Goal: Task Accomplishment & Management: Use online tool/utility

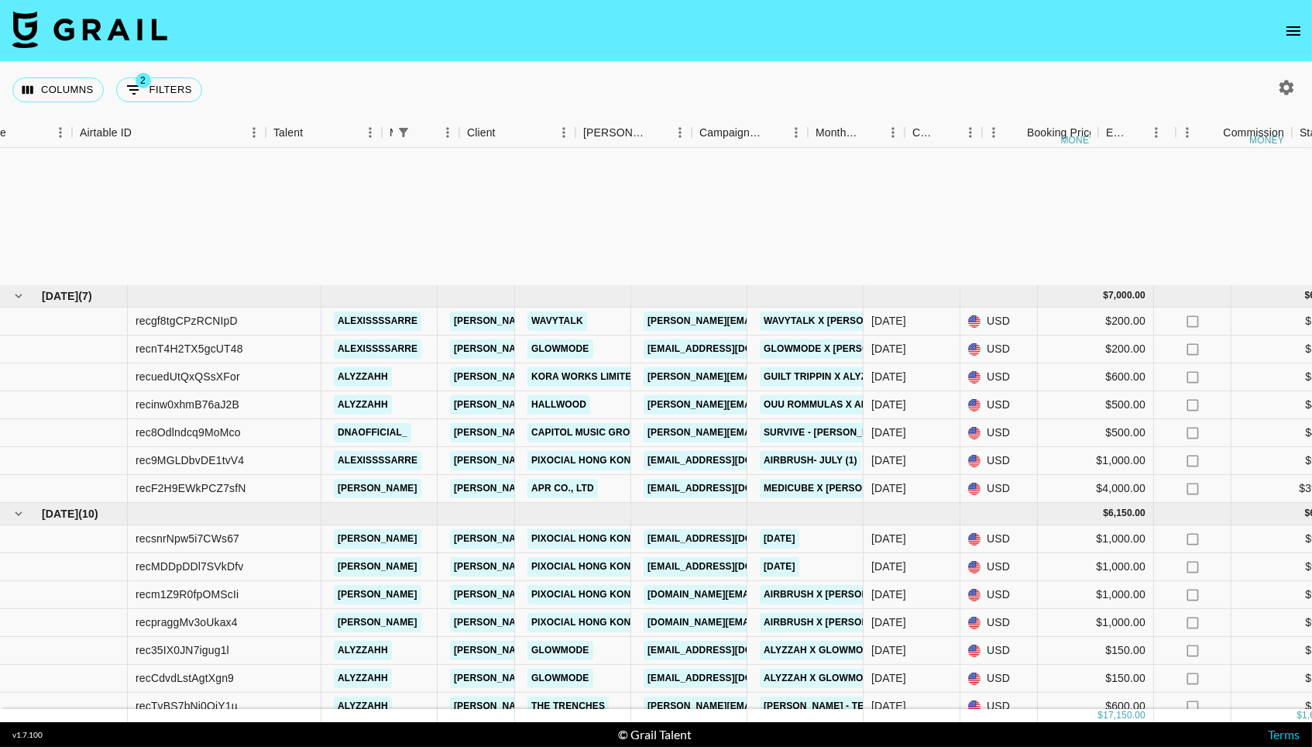
scroll to position [209, 56]
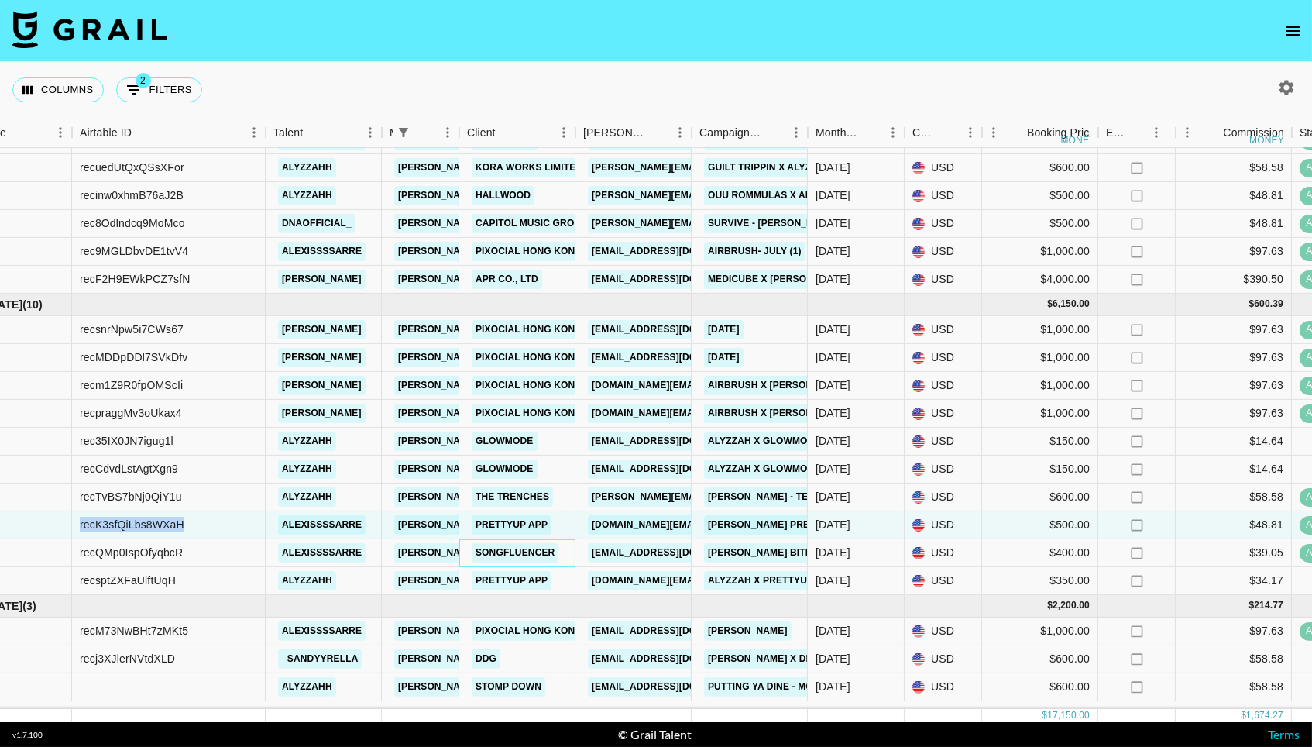
click at [468, 558] on div "Songfluencer" at bounding box center [515, 552] width 96 height 29
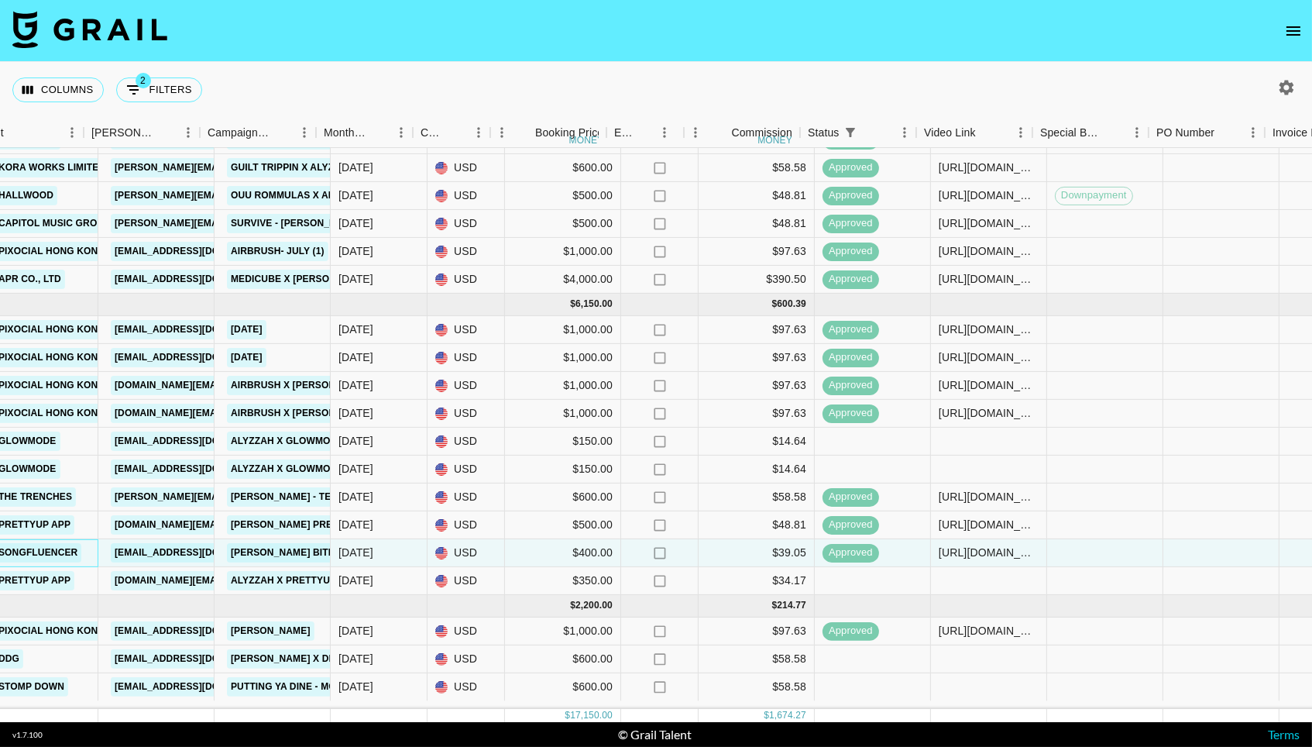
scroll to position [209, 548]
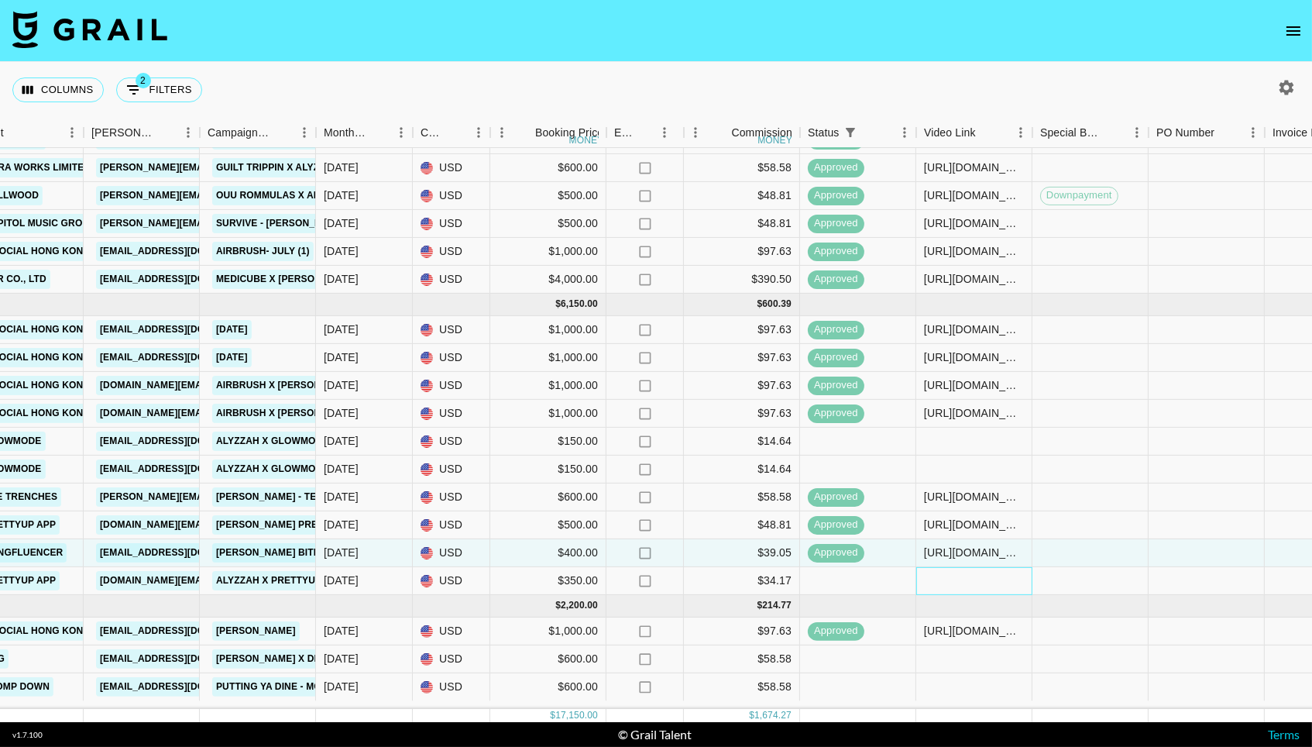
click at [968, 584] on div at bounding box center [974, 581] width 116 height 28
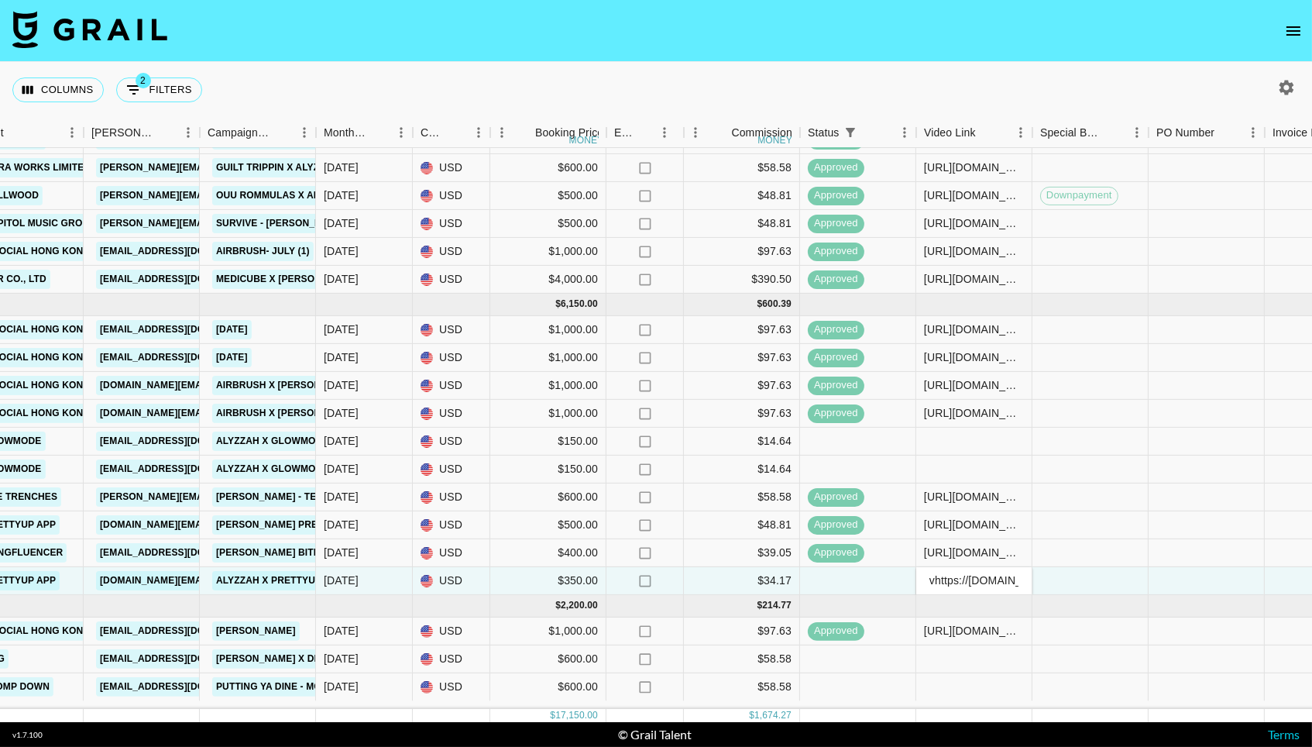
scroll to position [0, 369]
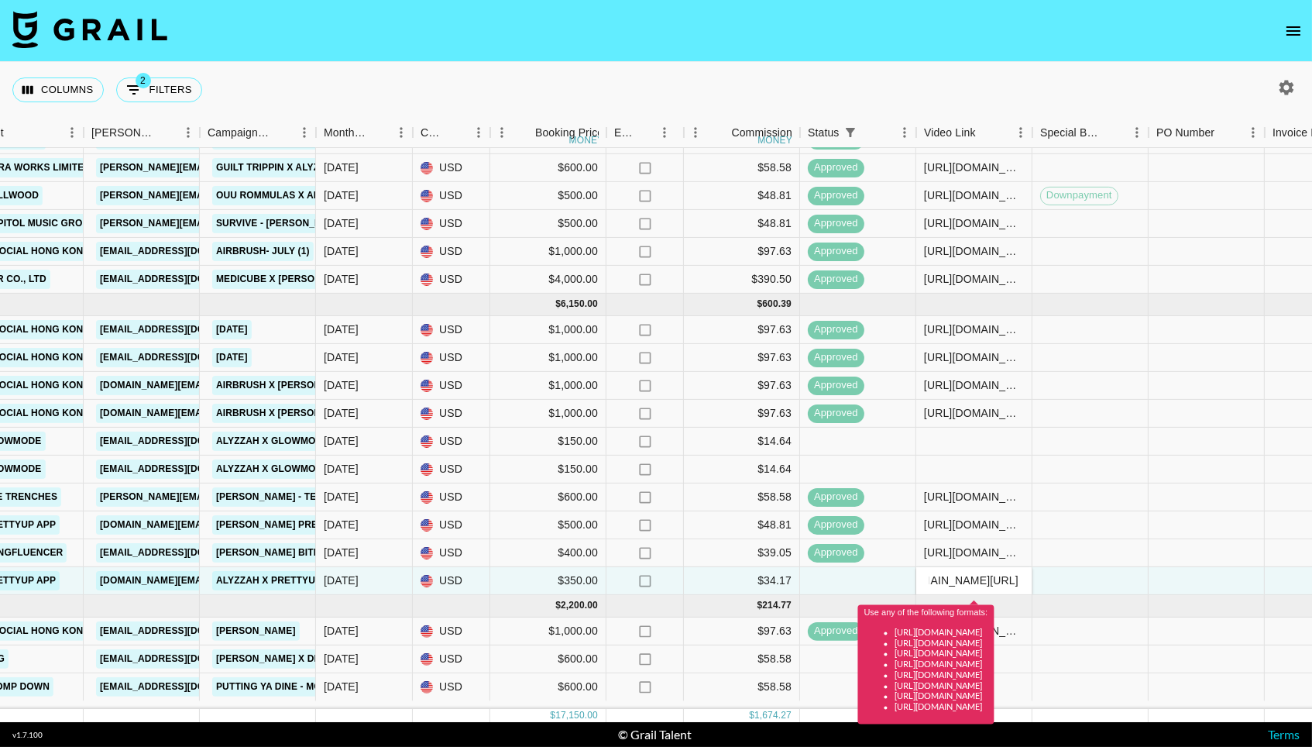
drag, startPoint x: 990, startPoint y: 584, endPoint x: 819, endPoint y: 587, distance: 171.2
click at [819, 587] on div "recsptZXFaUlftUqH alyzzahh [PERSON_NAME][EMAIL_ADDRESS][DOMAIN_NAME] PrettyUp A…" at bounding box center [738, 581] width 2572 height 28
click at [936, 586] on input "vhttps://[DOMAIN_NAME][URL]" at bounding box center [974, 580] width 114 height 12
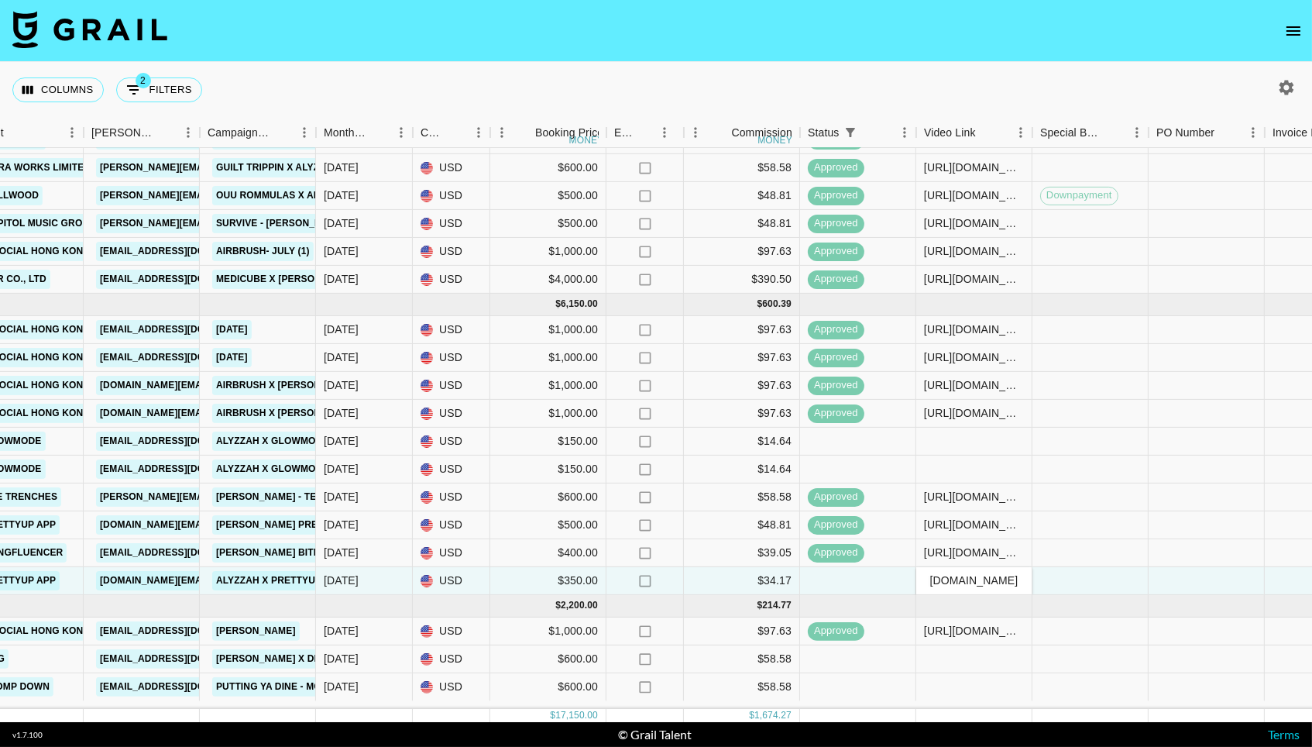
type input "[URL][DOMAIN_NAME]"
click at [1036, 595] on div at bounding box center [1091, 581] width 116 height 28
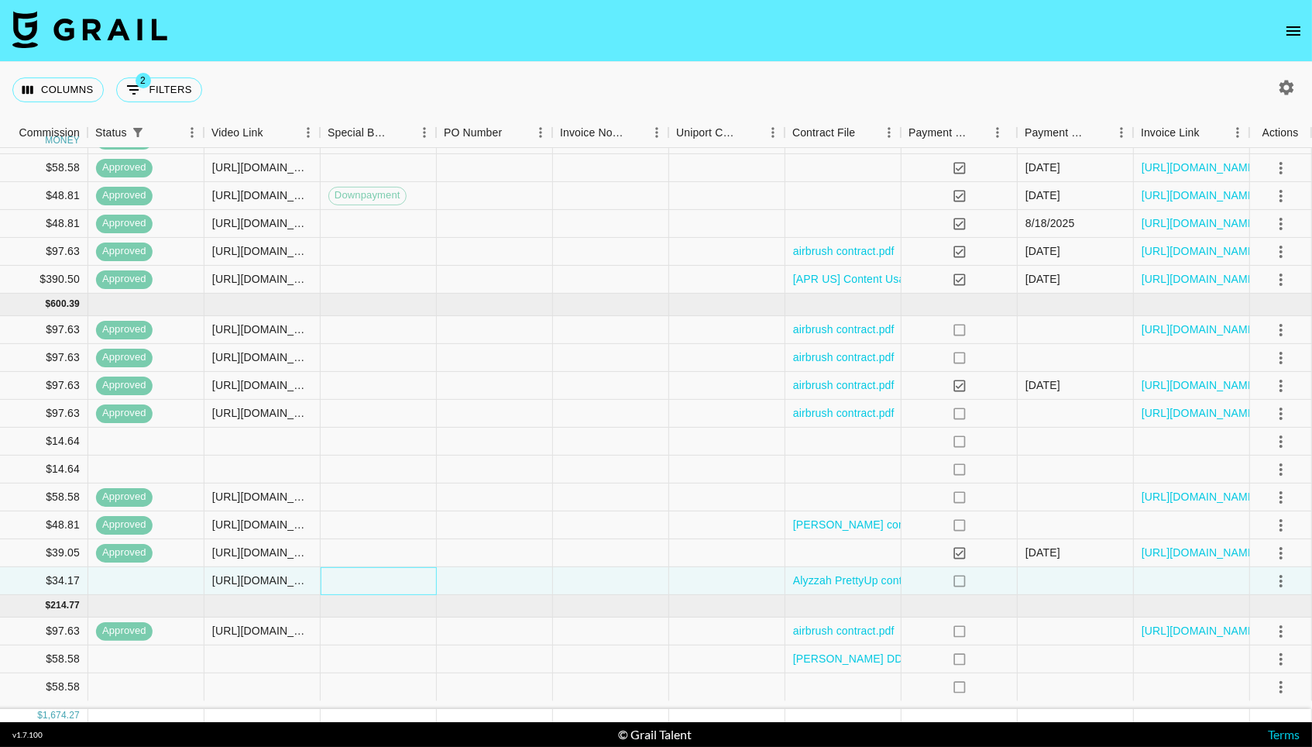
scroll to position [209, 1259]
click at [1281, 585] on icon "select merge strategy" at bounding box center [1281, 580] width 3 height 12
click at [1263, 556] on div "Approve" at bounding box center [1247, 550] width 47 height 19
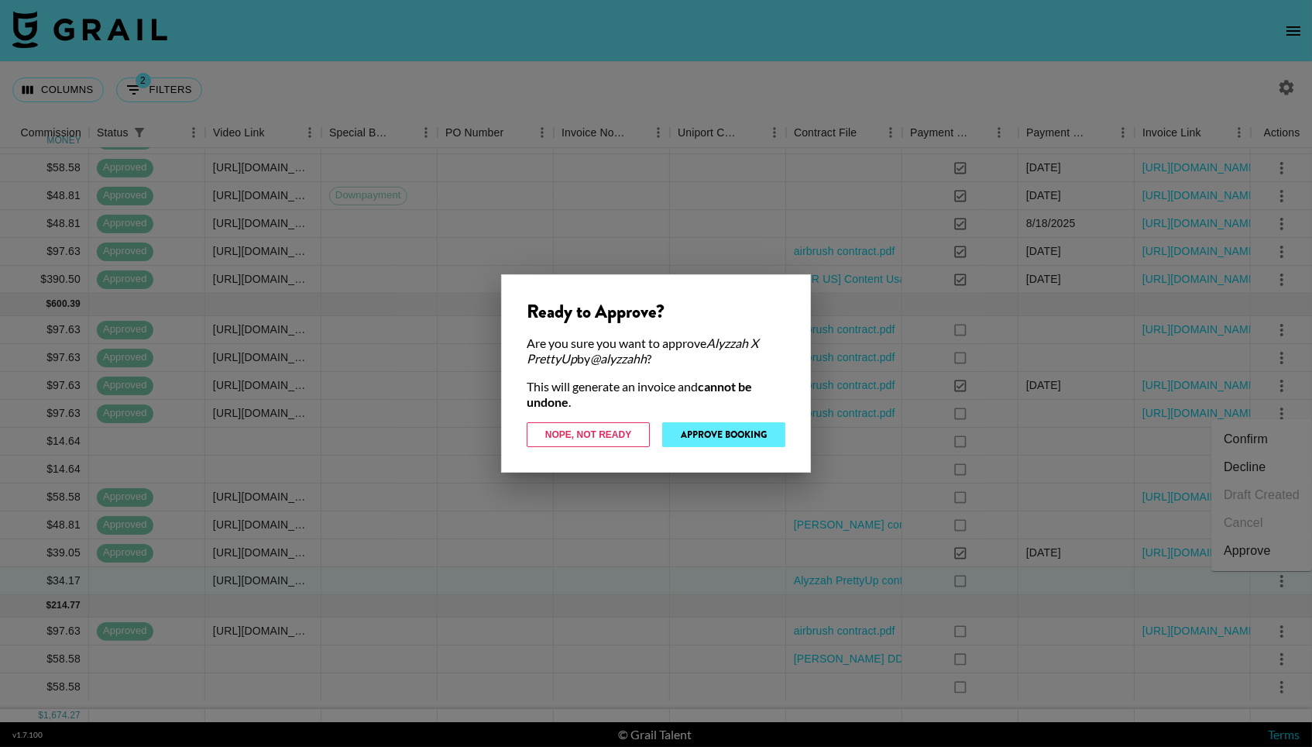
click at [751, 433] on button "Approve Booking" at bounding box center [723, 434] width 123 height 25
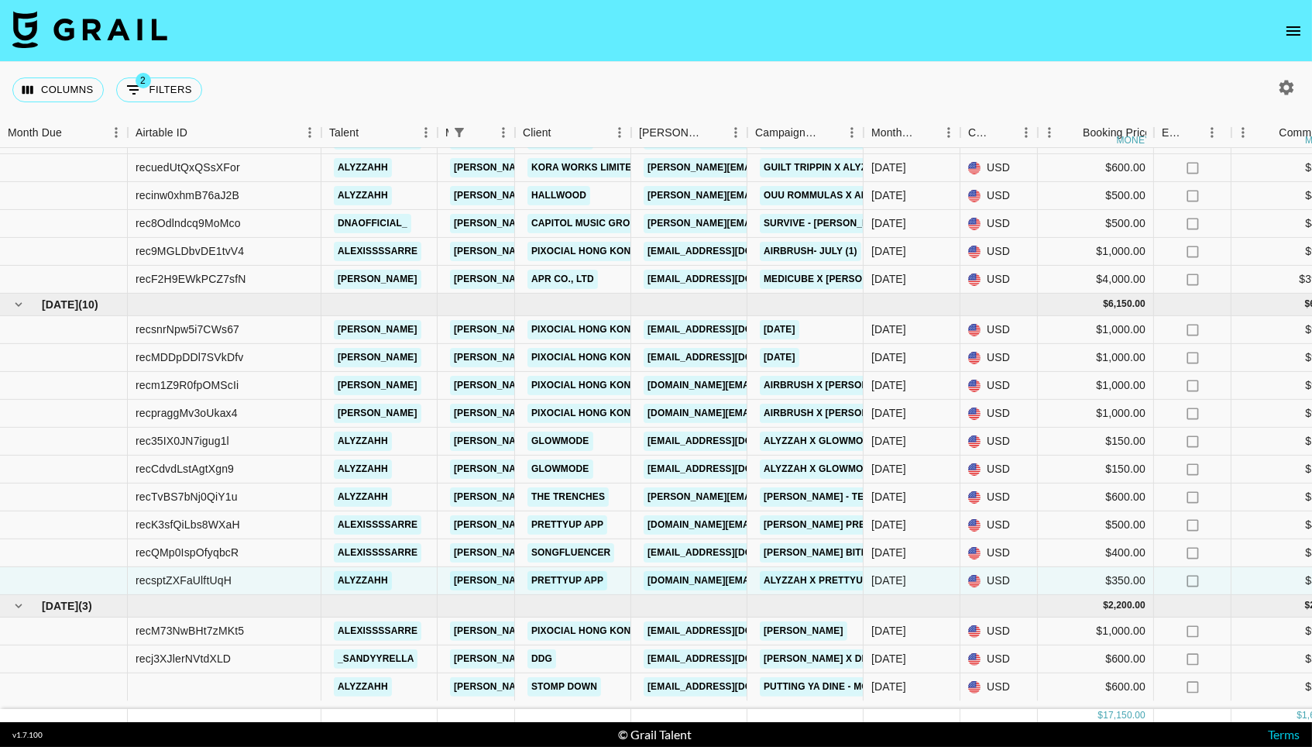
scroll to position [0, 0]
click at [205, 582] on div "recsptZXFaUlftUqH" at bounding box center [184, 579] width 96 height 15
copy div "recsptZXFaUlftUqH"
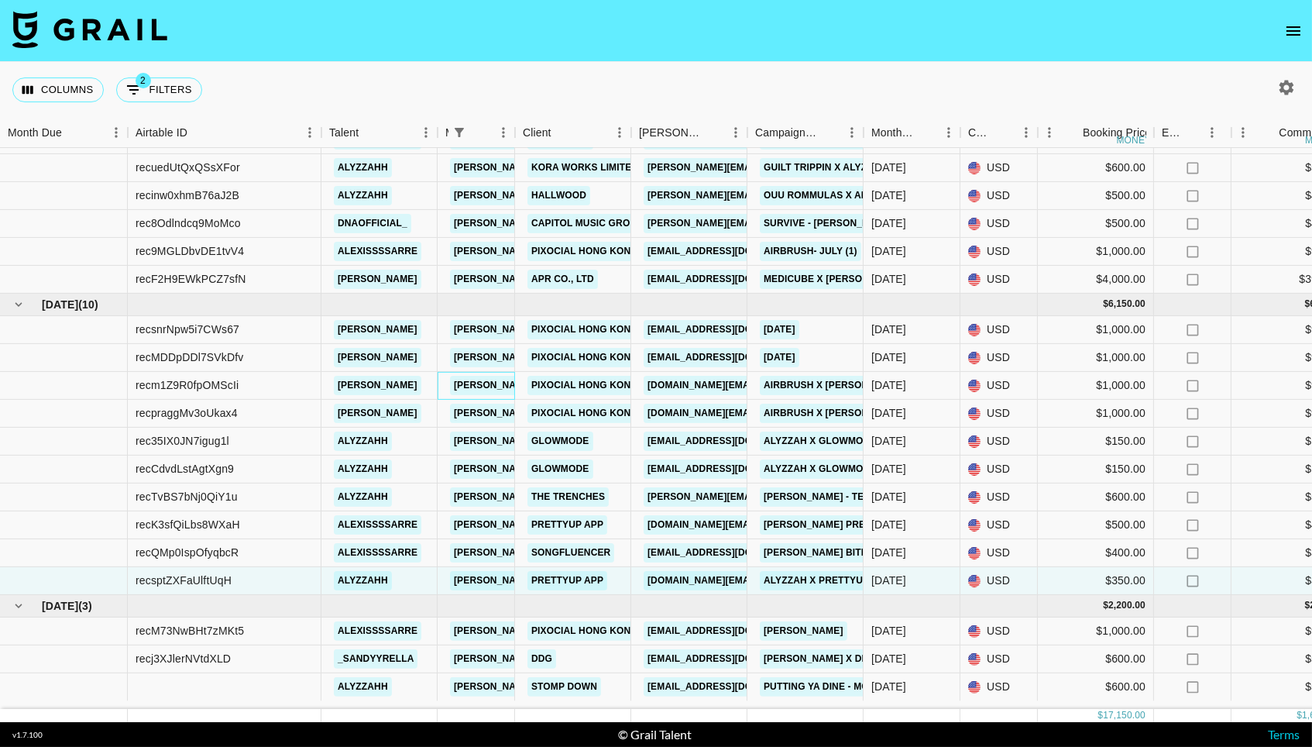
click at [438, 383] on div "[PERSON_NAME][EMAIL_ADDRESS][DOMAIN_NAME]" at bounding box center [476, 386] width 77 height 28
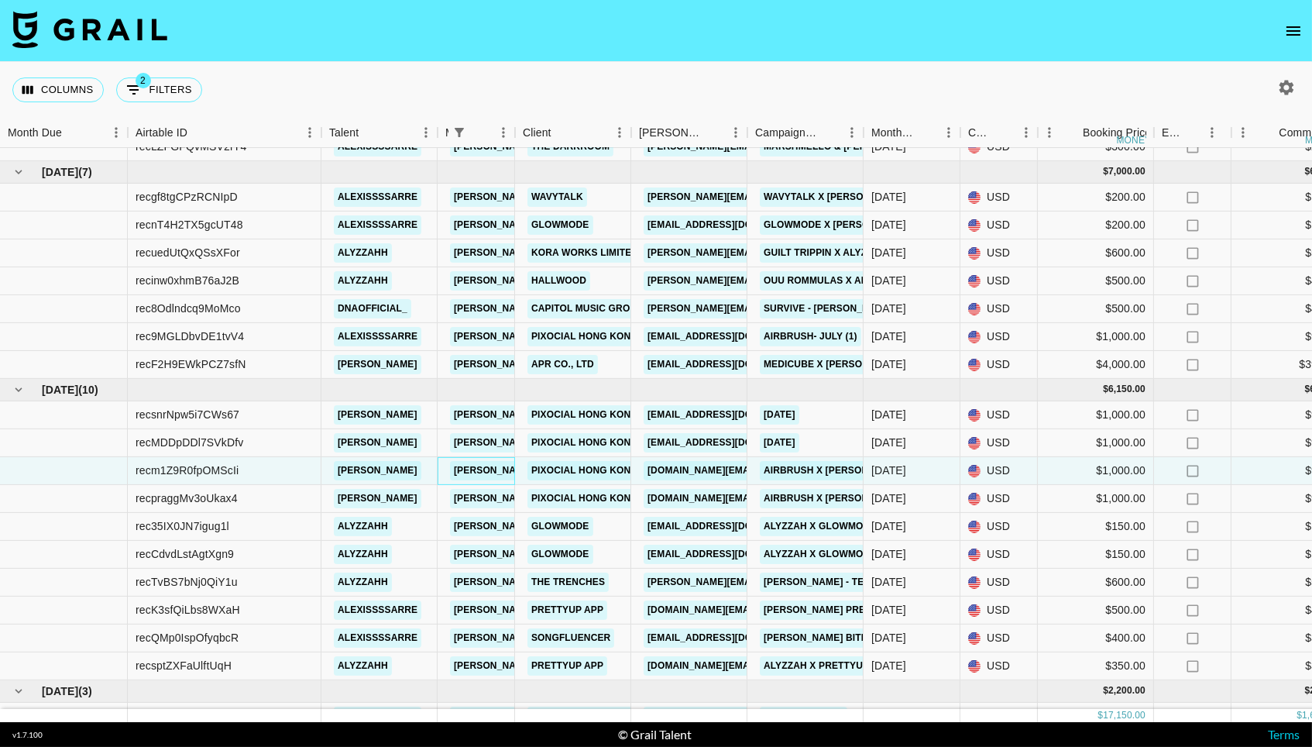
scroll to position [124, 0]
click at [243, 223] on div "recnT4H2TX5gcUT48" at bounding box center [225, 225] width 194 height 28
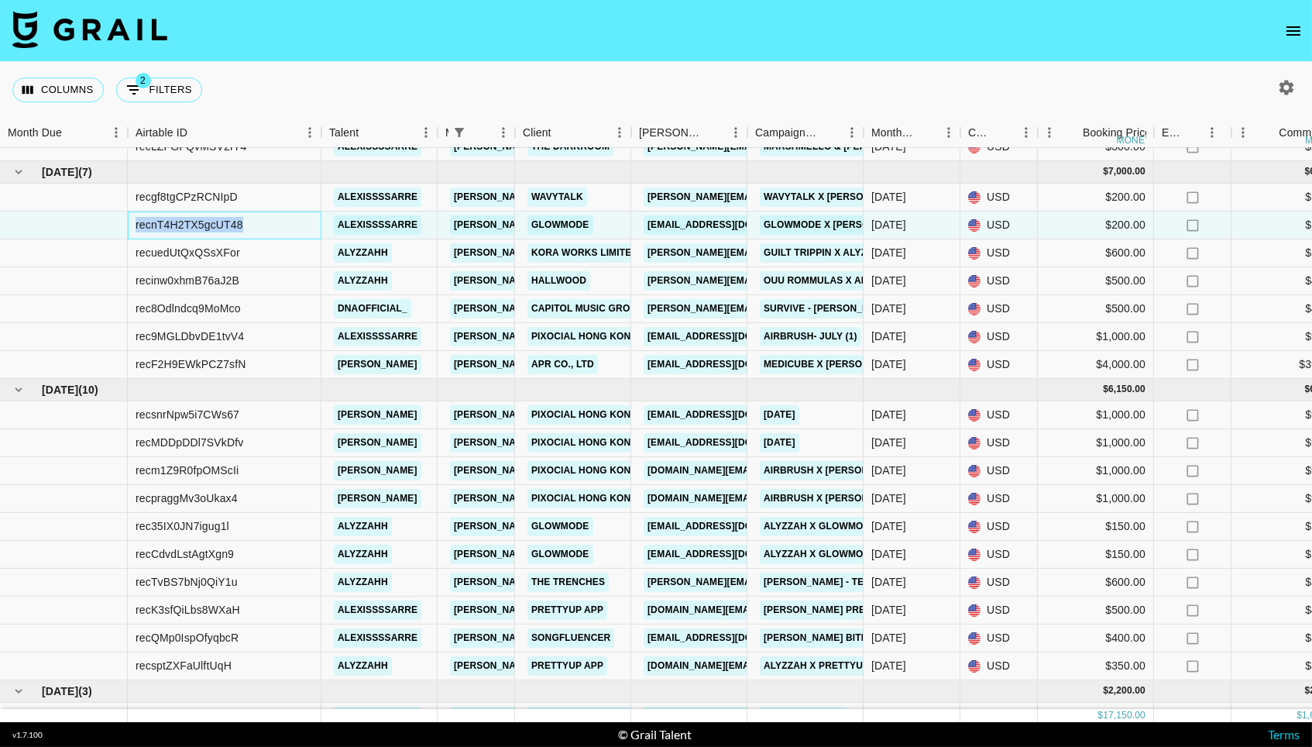
drag, startPoint x: 249, startPoint y: 226, endPoint x: 153, endPoint y: 224, distance: 96.1
click at [153, 224] on div "recnT4H2TX5gcUT48" at bounding box center [225, 225] width 194 height 28
copy div "recnT4H2TX5gcUT48"
